Goal: Task Accomplishment & Management: Manage account settings

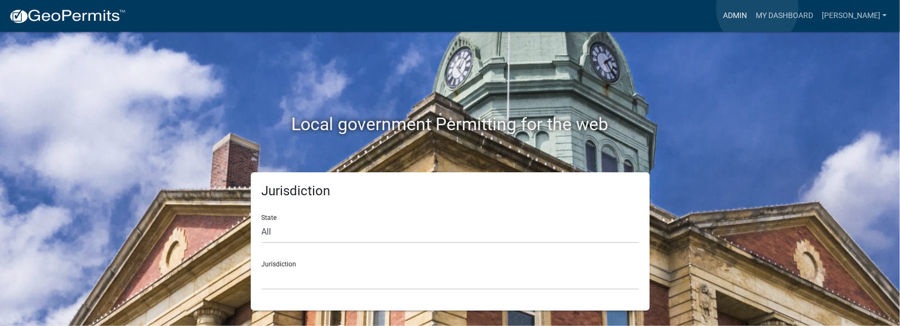
click at [752, 8] on link "Admin" at bounding box center [735, 15] width 33 height 21
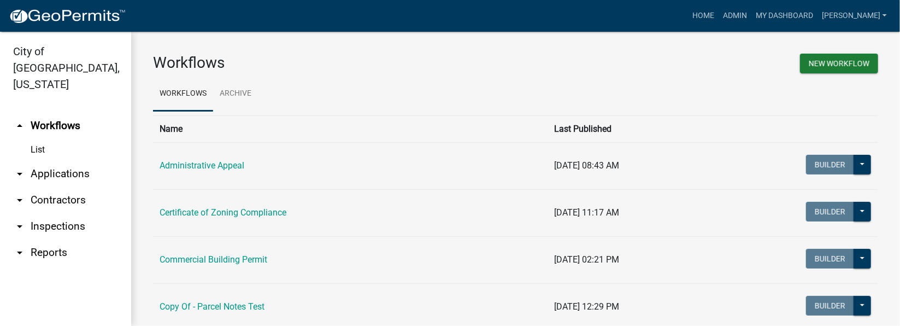
click at [52, 213] on link "arrow_drop_down Inspections" at bounding box center [65, 226] width 131 height 26
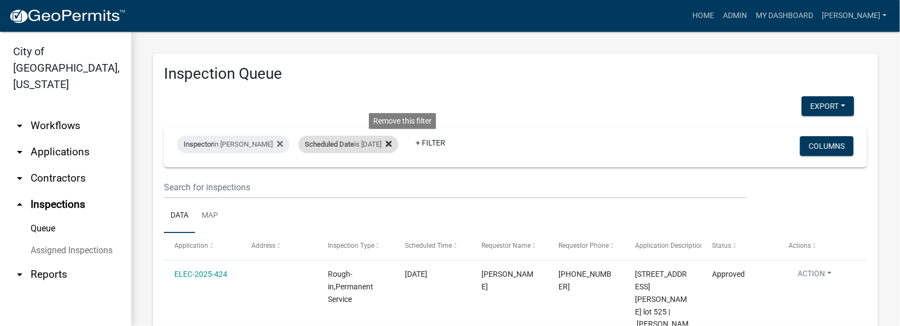
click at [392, 144] on fa-icon at bounding box center [387, 144] width 10 height 17
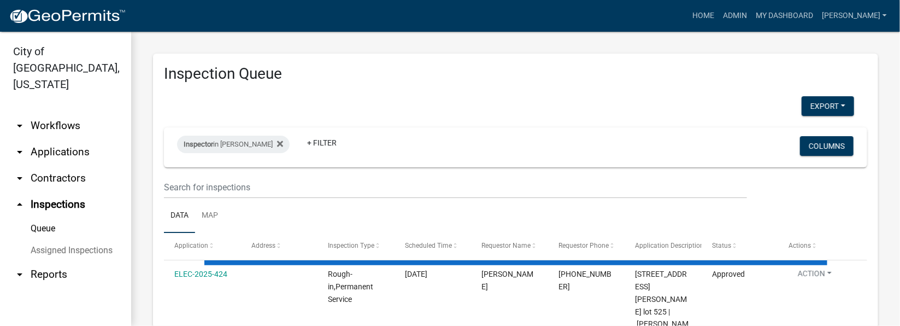
select select "1: 25"
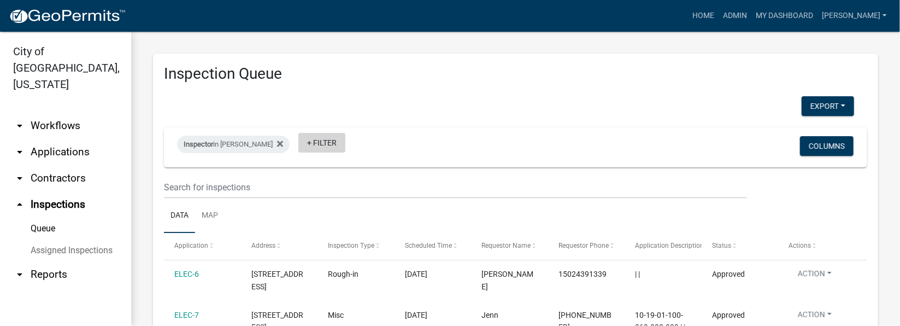
click at [306, 140] on link "+ Filter" at bounding box center [321, 143] width 47 height 20
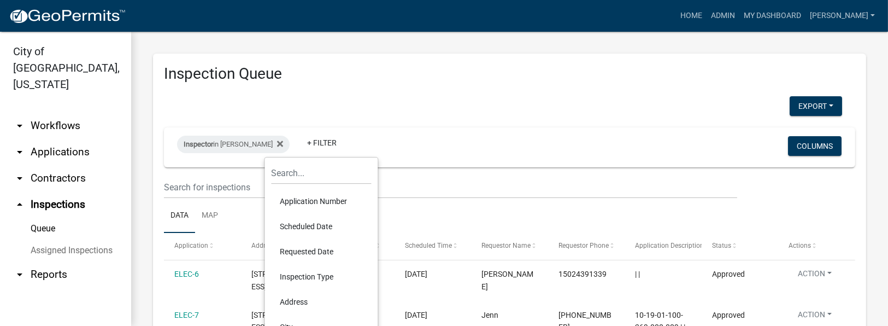
click at [313, 226] on li "Scheduled Date" at bounding box center [321, 226] width 100 height 25
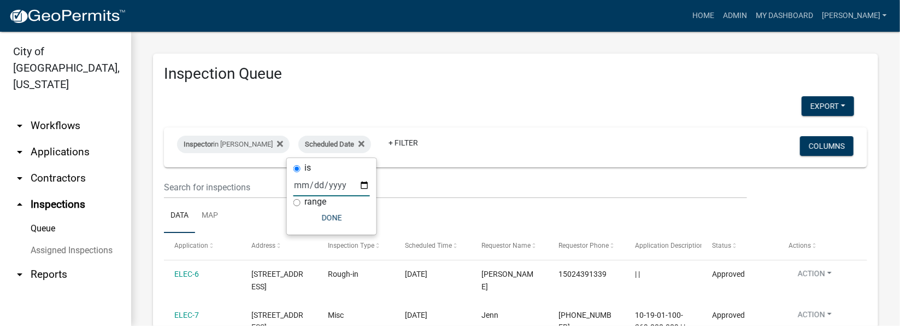
click at [364, 180] on input "date" at bounding box center [332, 185] width 77 height 22
type input "[DATE]"
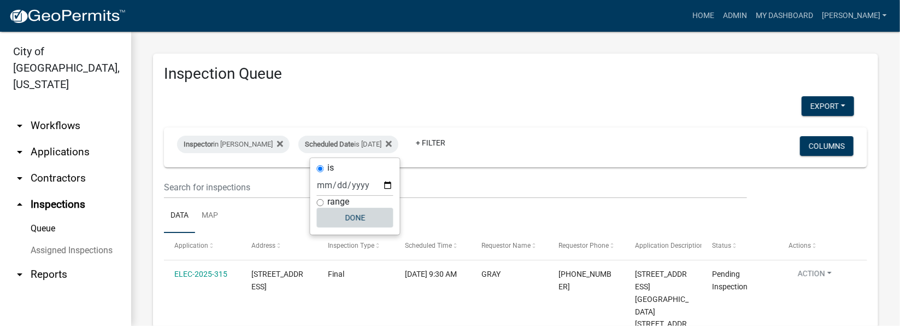
click at [351, 217] on button "Done" at bounding box center [355, 218] width 77 height 20
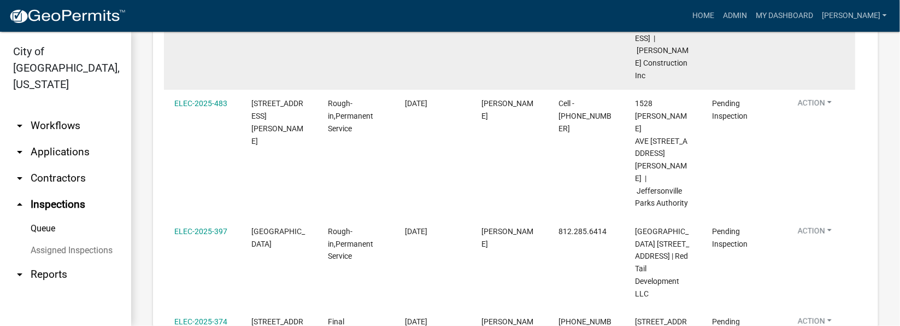
scroll to position [403, 0]
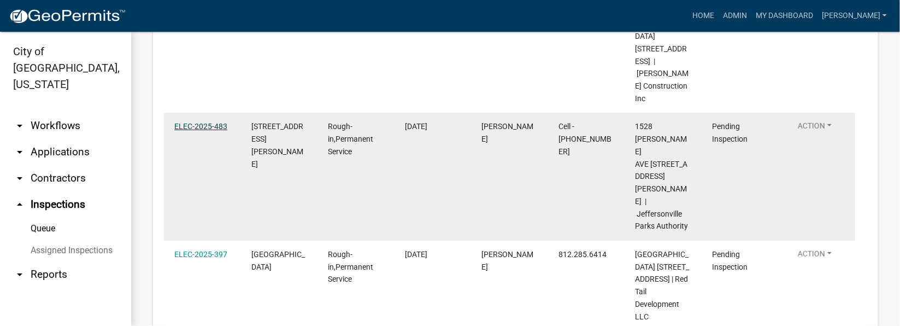
click at [212, 122] on link "ELEC-2025-483" at bounding box center [200, 126] width 53 height 9
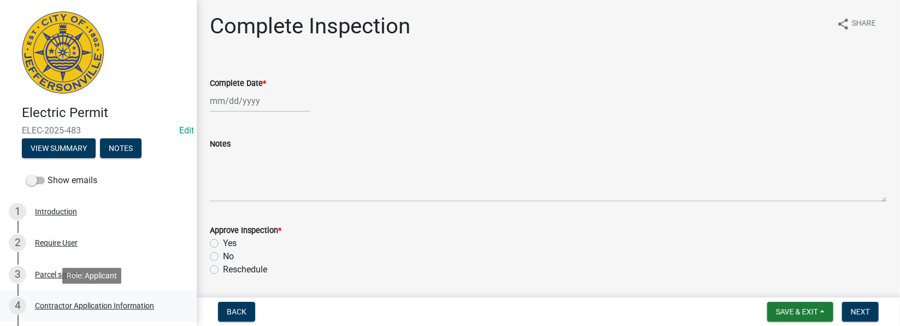
click at [95, 304] on div "Contractor Application Information" at bounding box center [94, 306] width 119 height 8
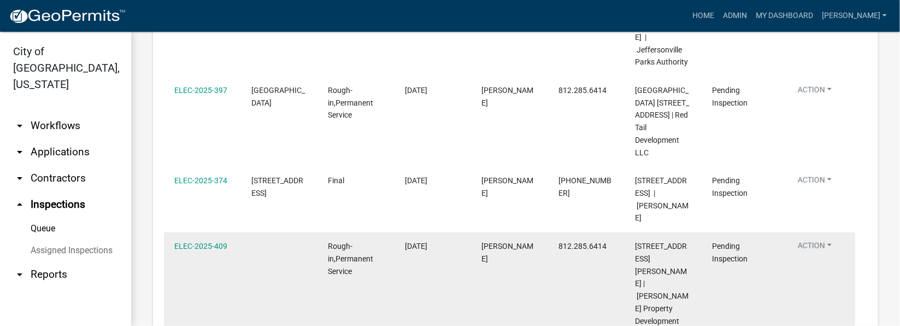
scroll to position [485, 0]
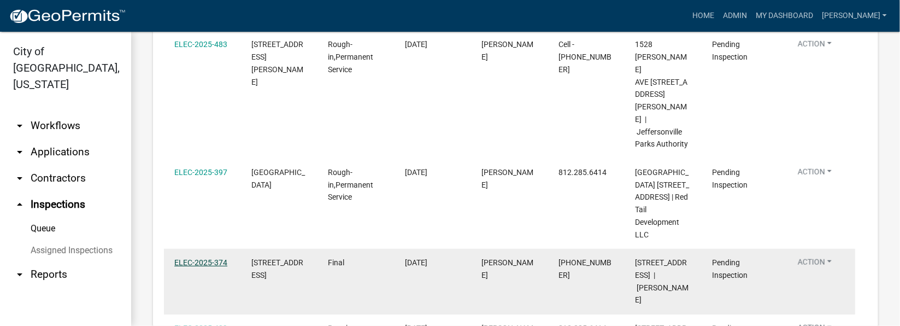
click at [185, 258] on link "ELEC-2025-374" at bounding box center [200, 262] width 53 height 9
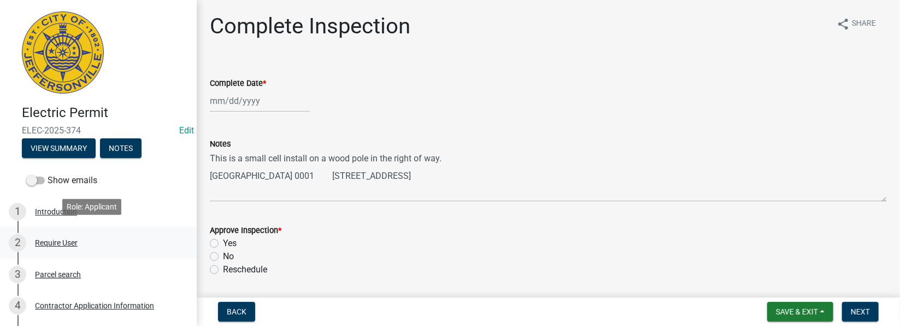
scroll to position [81, 0]
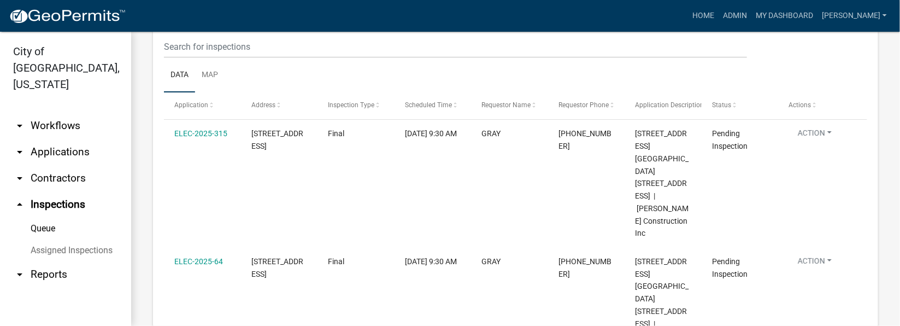
scroll to position [163, 0]
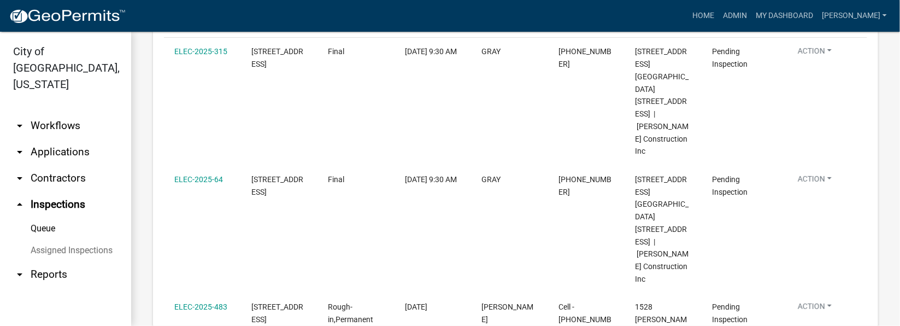
scroll to position [245, 0]
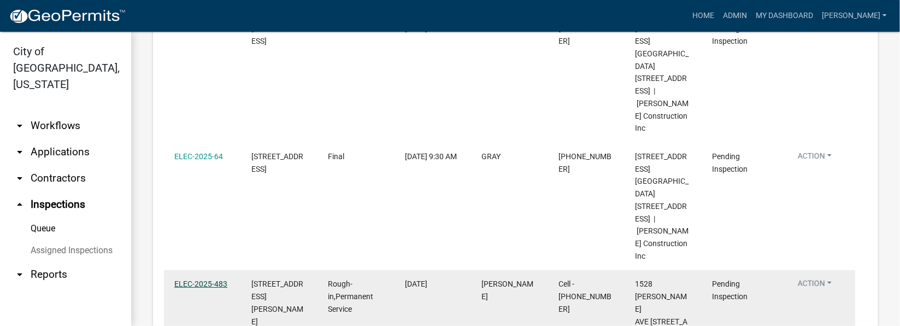
click at [208, 279] on link "ELEC-2025-483" at bounding box center [200, 283] width 53 height 9
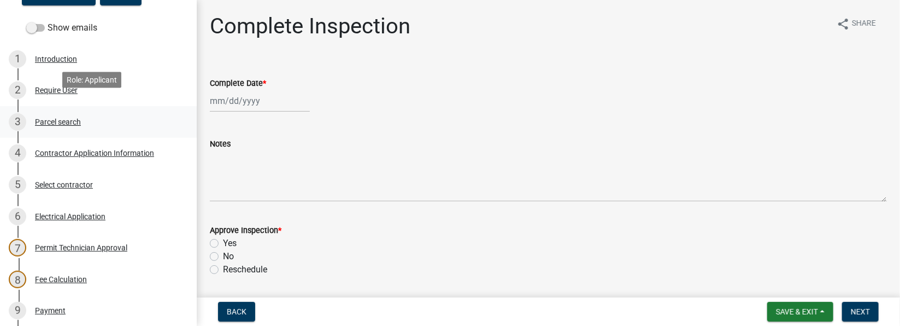
scroll to position [163, 0]
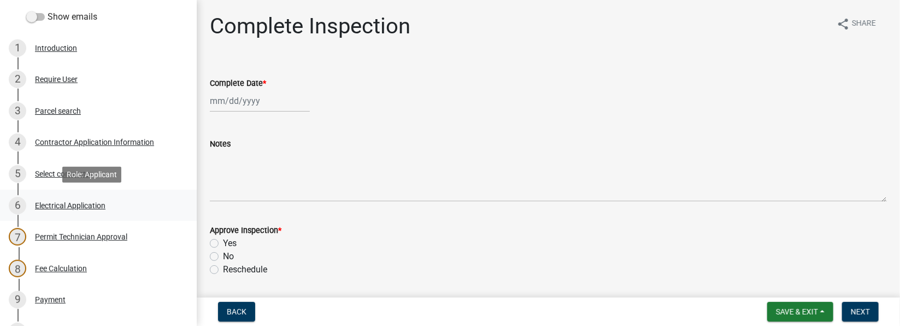
click at [62, 207] on div "Electrical Application" at bounding box center [70, 206] width 71 height 8
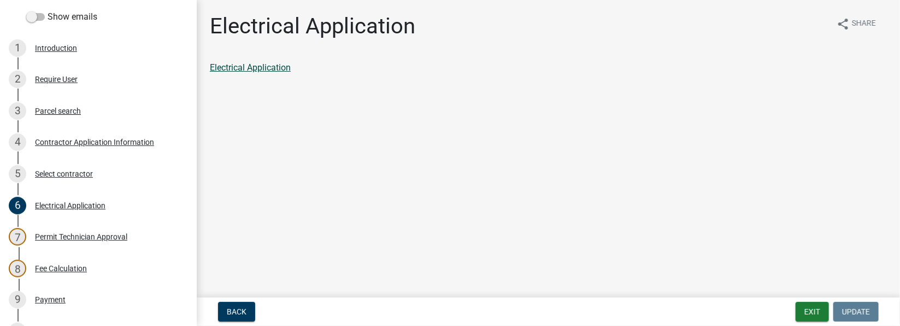
click at [265, 68] on link "Electrical Application" at bounding box center [250, 67] width 81 height 10
click at [109, 144] on div "Contractor Application Information" at bounding box center [94, 142] width 119 height 8
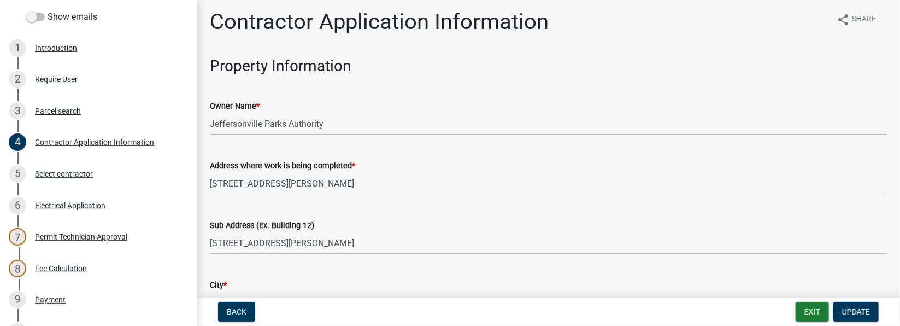
scroll to position [0, 0]
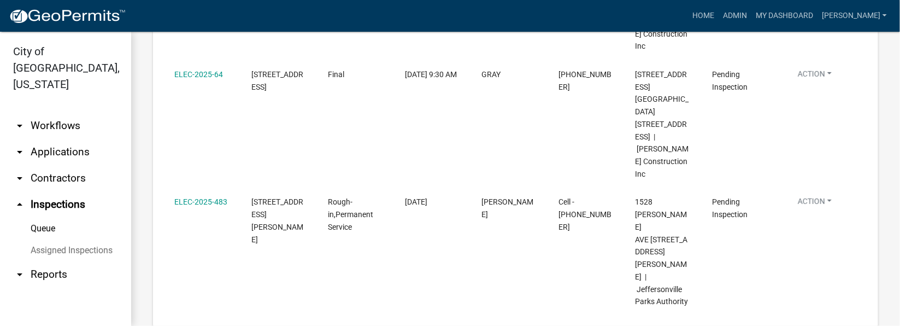
scroll to position [409, 0]
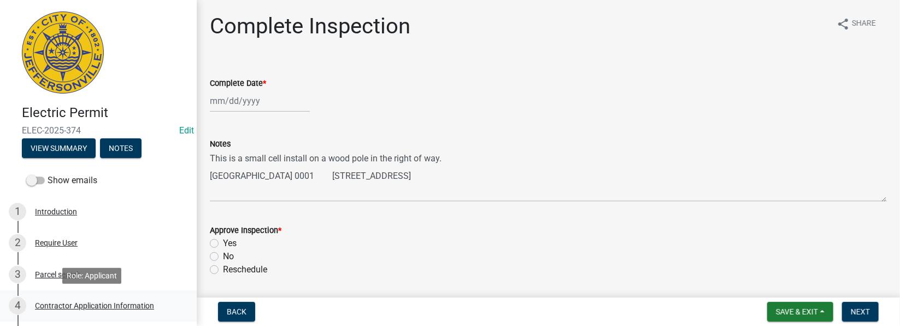
click at [101, 306] on div "Contractor Application Information" at bounding box center [94, 306] width 119 height 8
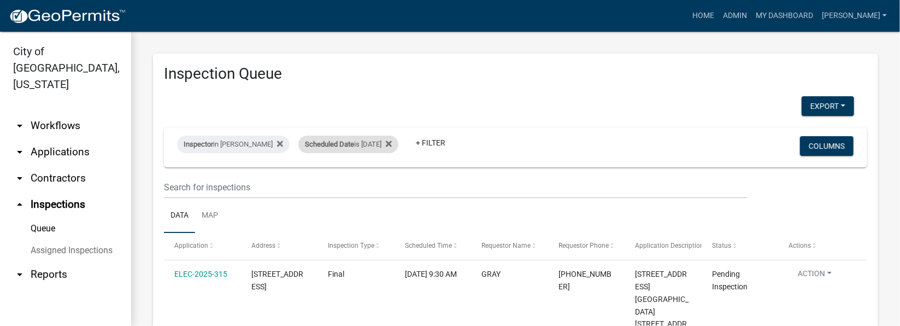
click at [392, 144] on div "Scheduled Date is 09/09/2025" at bounding box center [348, 144] width 100 height 17
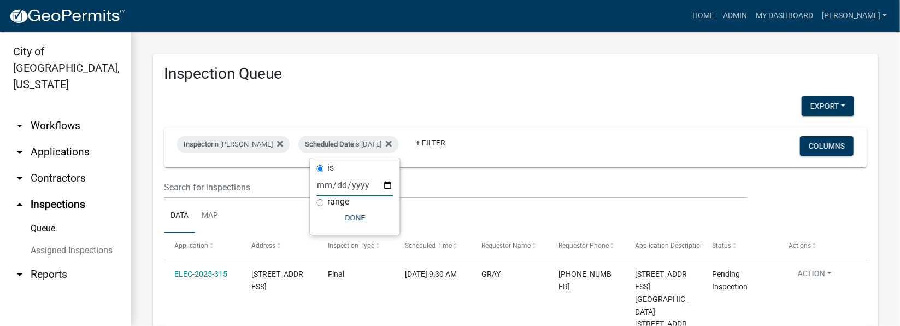
click at [385, 184] on input "[DATE]" at bounding box center [355, 185] width 77 height 22
type input "2025-09-10"
click at [385, 185] on input "2025-09-10" at bounding box center [355, 185] width 77 height 22
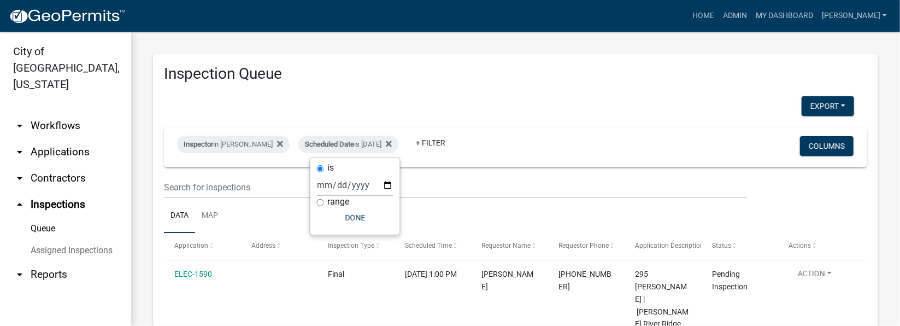
click at [559, 133] on div "Inspector in Harold Satterly Scheduled Date is 09/10/2025 + Filter" at bounding box center [400, 147] width 462 height 28
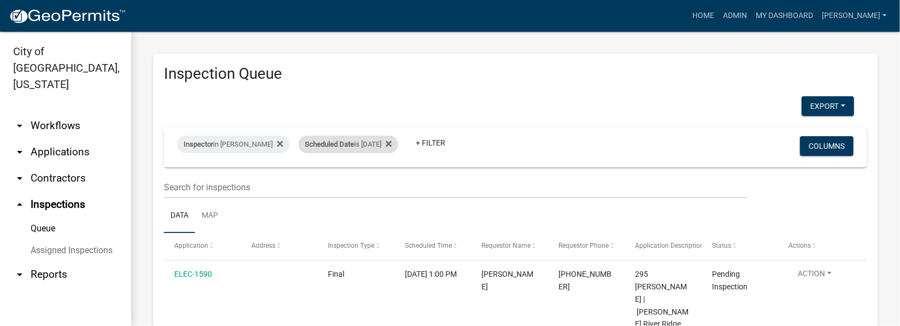
click at [380, 148] on div "Scheduled Date is 09/10/2025" at bounding box center [348, 144] width 100 height 17
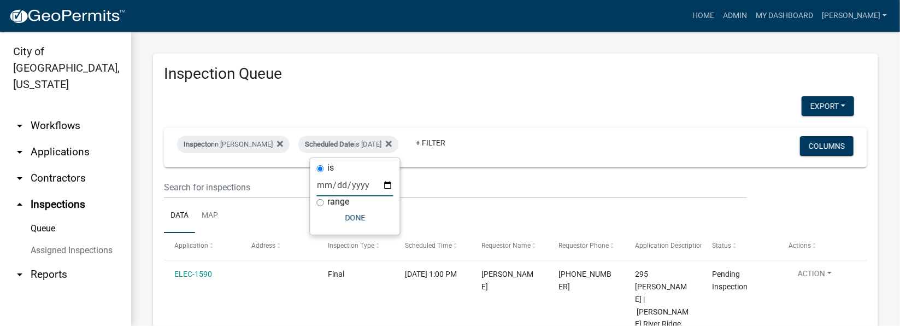
click at [387, 181] on input "2025-09-10" at bounding box center [355, 185] width 77 height 22
type input "[DATE]"
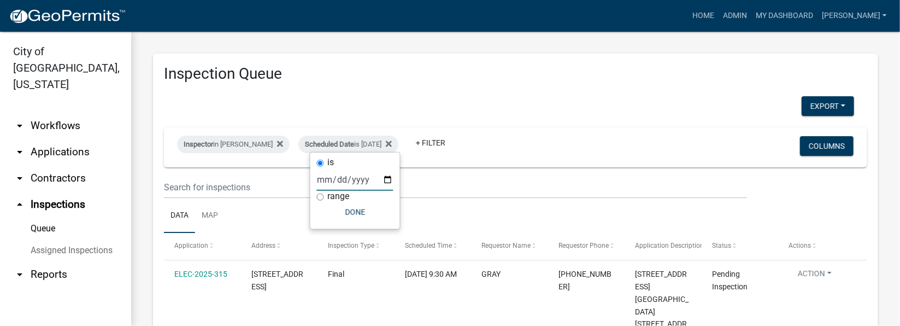
scroll to position [81, 0]
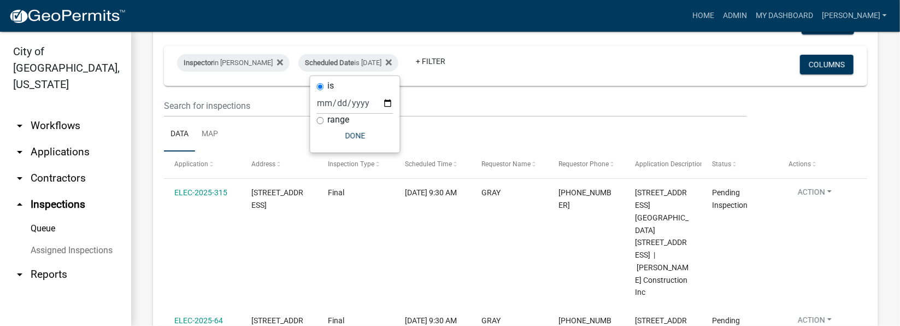
click at [508, 81] on div "Inspector in Harold Satterly Scheduled Date is 09/09/2025 + Filter Columns" at bounding box center [516, 66] width 694 height 40
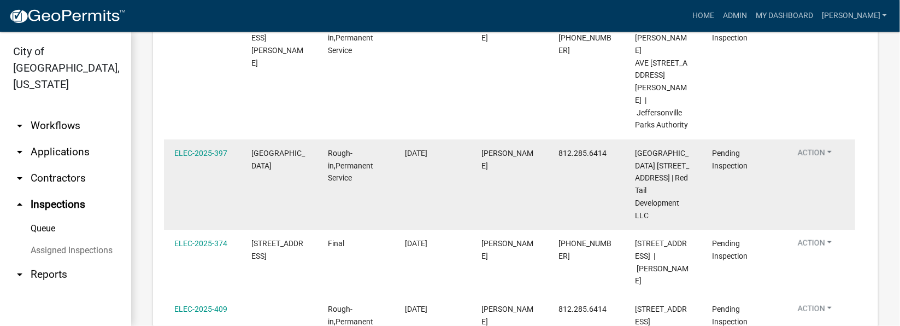
scroll to position [567, 0]
